Goal: Check status

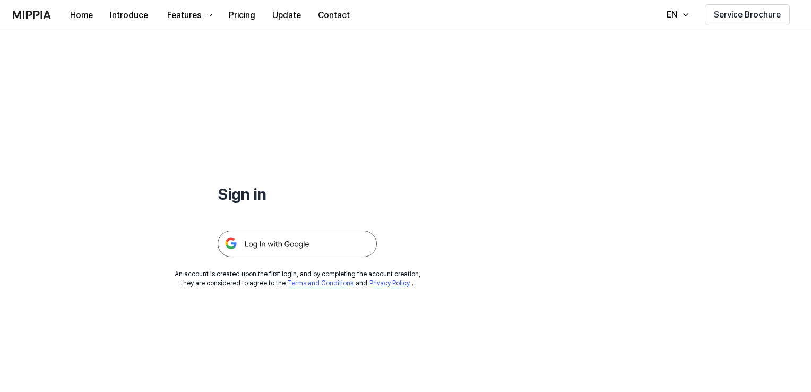
drag, startPoint x: 0, startPoint y: 0, endPoint x: 291, endPoint y: 246, distance: 380.9
click at [291, 246] on img at bounding box center [297, 243] width 159 height 27
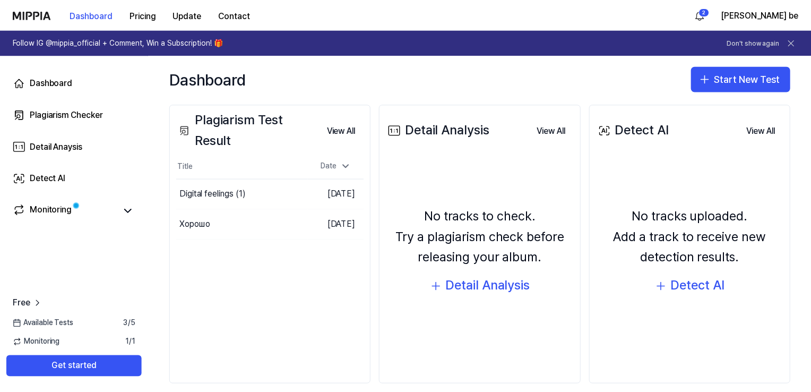
scroll to position [136, 0]
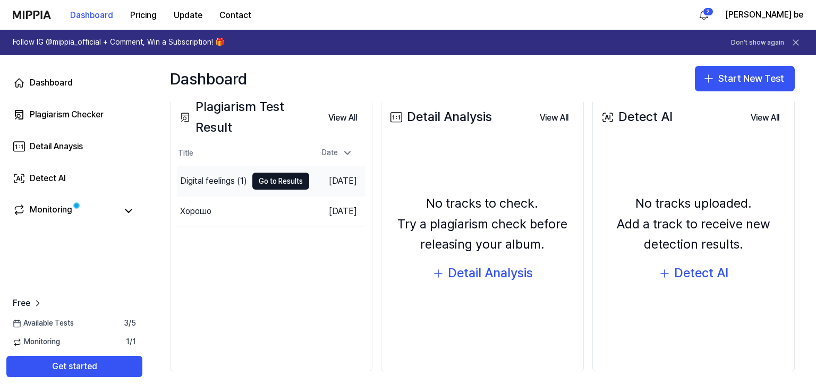
click at [216, 177] on div "Digital feelings (1)" at bounding box center [213, 181] width 67 height 13
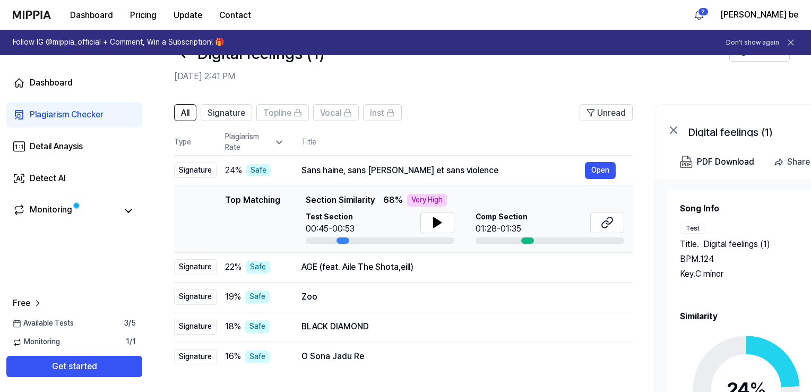
scroll to position [53, 0]
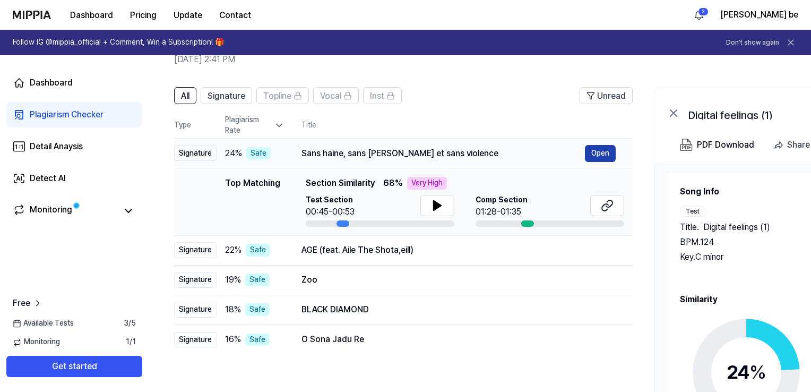
click at [605, 155] on button "Open" at bounding box center [600, 153] width 31 height 17
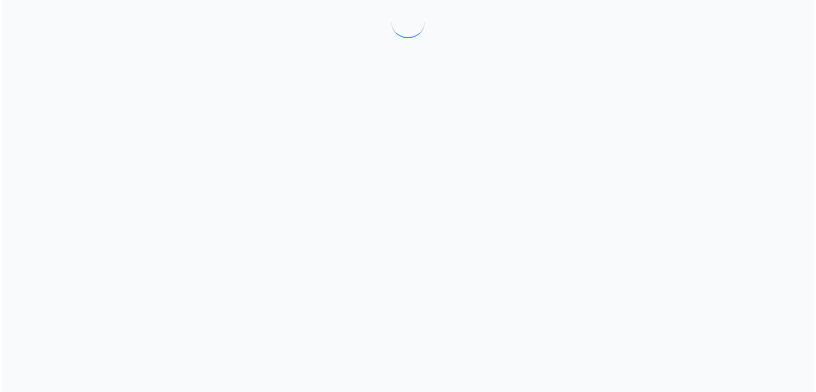
scroll to position [0, 0]
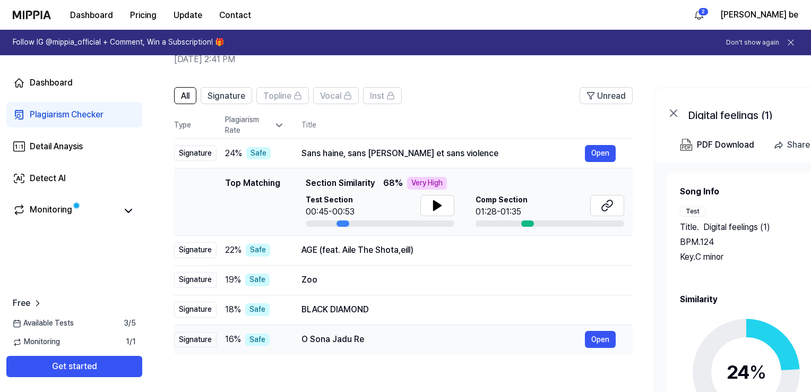
scroll to position [169, 0]
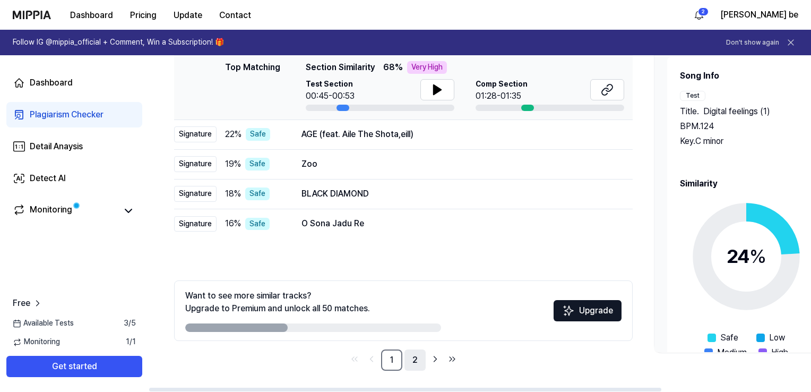
click at [418, 359] on link "2" at bounding box center [415, 359] width 21 height 21
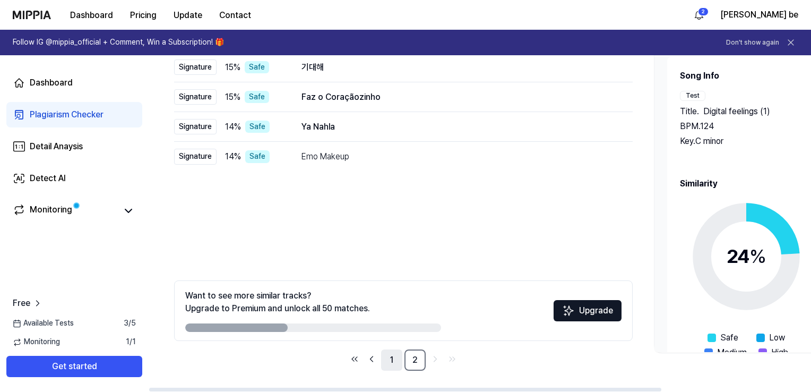
click at [391, 359] on link "1" at bounding box center [391, 359] width 21 height 21
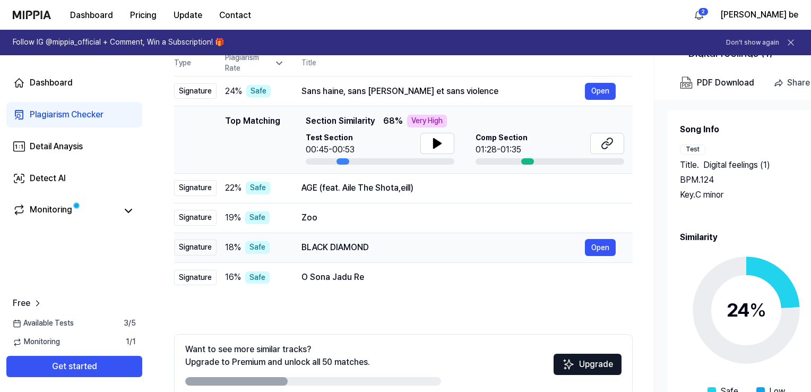
scroll to position [63, 0]
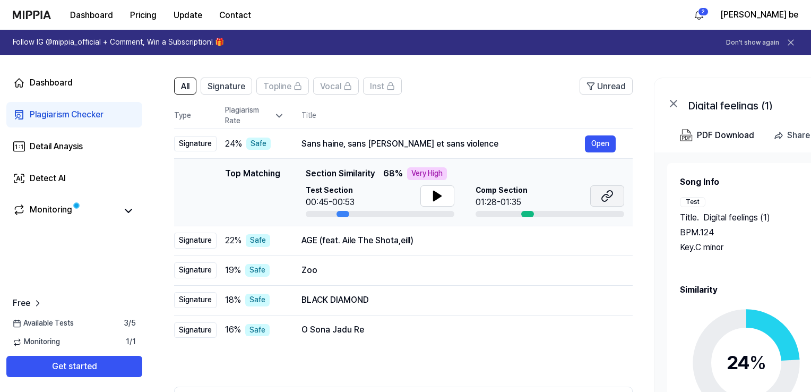
click at [596, 192] on button at bounding box center [607, 195] width 34 height 21
